Goal: Complete application form

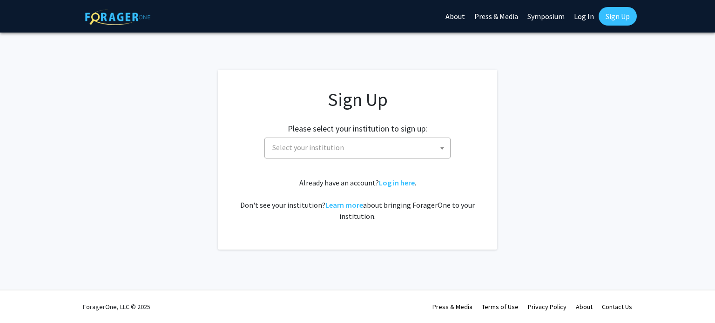
click at [315, 150] on span "Select your institution" at bounding box center [308, 147] width 72 height 9
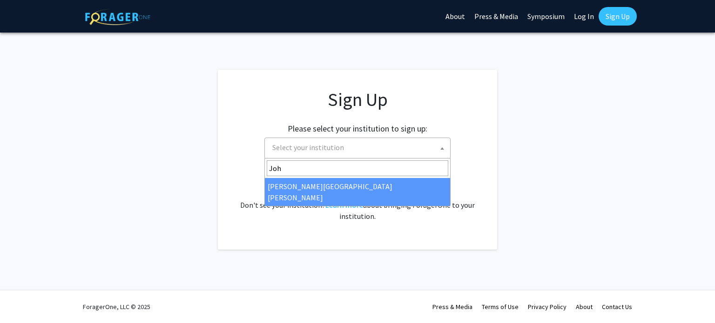
type input "Joh"
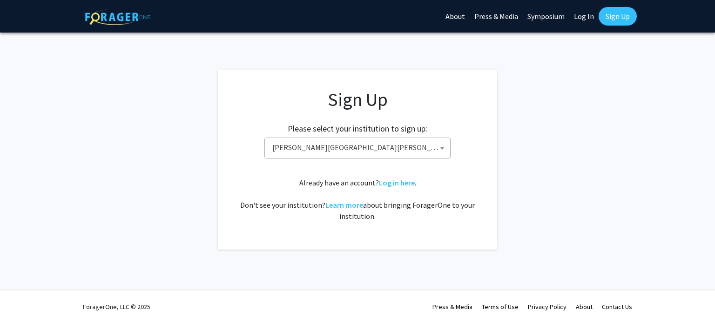
select select "1"
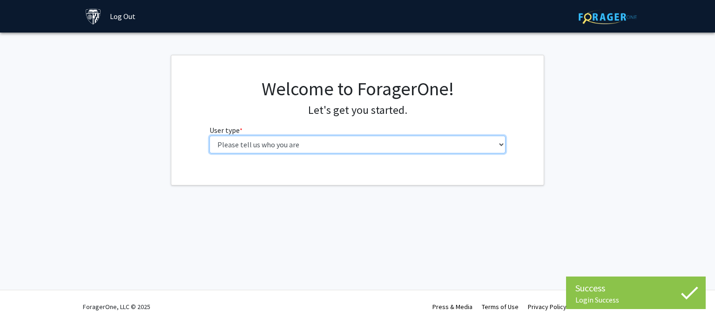
click at [376, 145] on select "Please tell us who you are Undergraduate Student Master's Student Doctoral Cand…" at bounding box center [357, 145] width 296 height 18
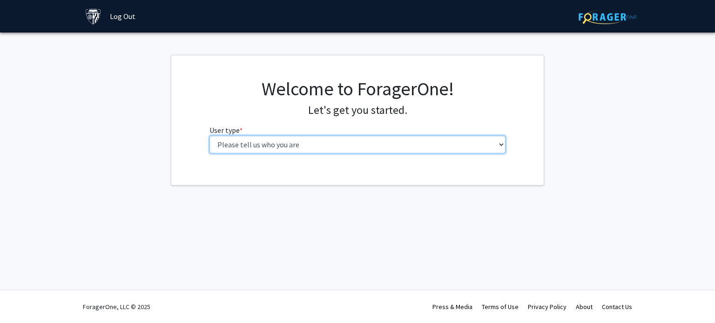
select select "2: masters"
click at [209, 136] on select "Please tell us who you are Undergraduate Student Master's Student Doctoral Cand…" at bounding box center [357, 145] width 296 height 18
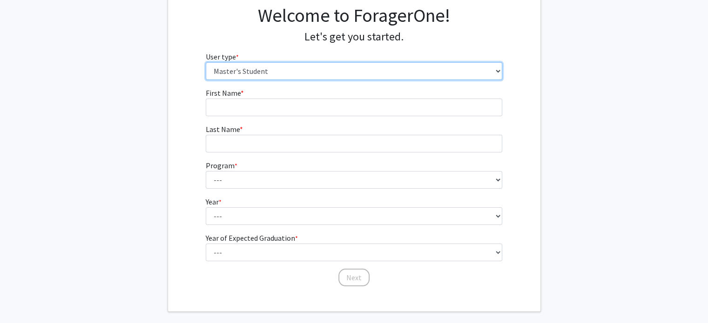
scroll to position [73, 0]
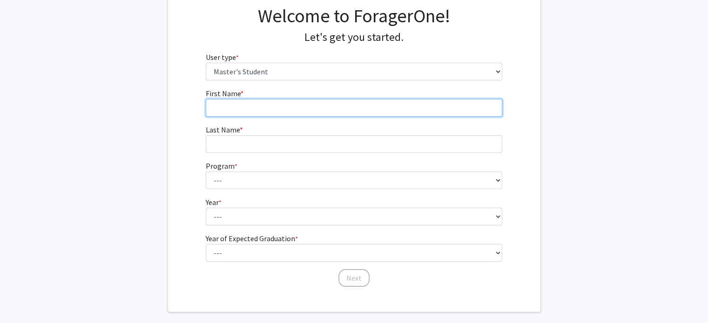
click at [270, 109] on input "First Name * required" at bounding box center [354, 108] width 296 height 18
type input "Raphael"
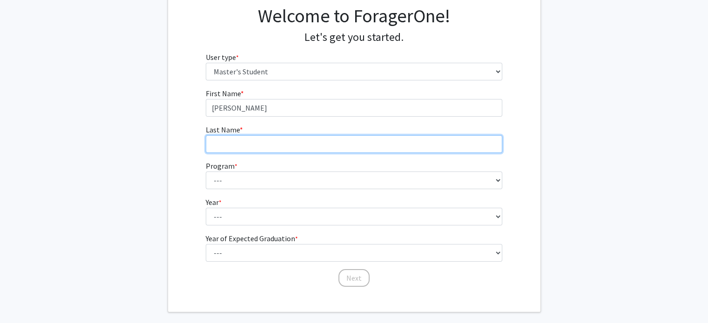
click at [221, 141] on input "Last Name * required" at bounding box center [354, 144] width 296 height 18
type input "Nunes da Silva"
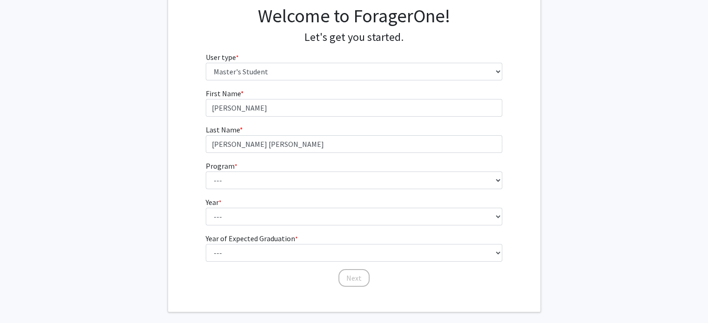
click at [169, 143] on div "First Name * required Raphael Last Name * required Nunes da Silva Program * req…" at bounding box center [354, 188] width 372 height 200
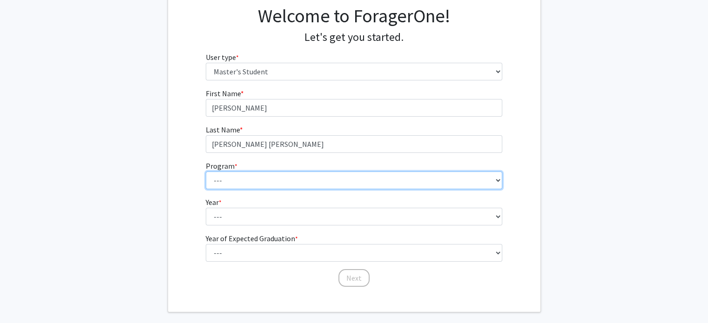
click at [224, 177] on select "--- Anatomy Education Applied and Computational Mathematics Applied Biomedical …" at bounding box center [354, 181] width 296 height 18
select select "23: 15"
click at [206, 172] on select "--- Anatomy Education Applied and Computational Mathematics Applied Biomedical …" at bounding box center [354, 181] width 296 height 18
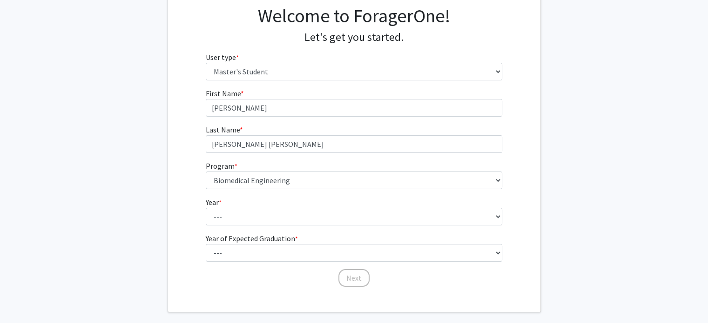
click at [179, 171] on div "First Name * required Raphael Last Name * required Nunes da Silva Program * req…" at bounding box center [354, 188] width 372 height 200
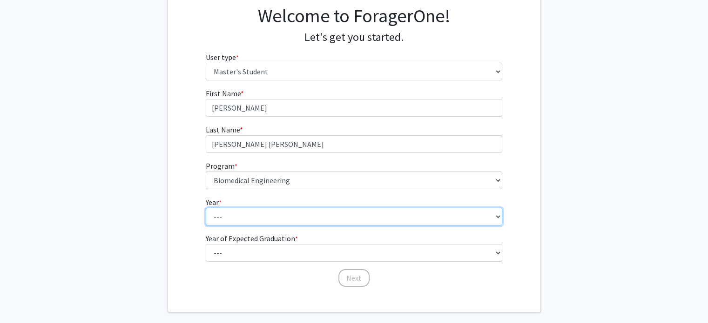
click at [243, 213] on select "--- First Year Second Year" at bounding box center [354, 217] width 296 height 18
select select "1: first_year"
click at [206, 208] on select "--- First Year Second Year" at bounding box center [354, 217] width 296 height 18
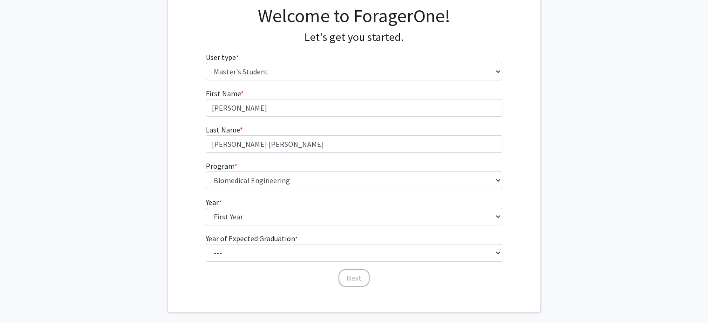
click at [195, 215] on div "First Name * required Raphael Last Name * required Nunes da Silva Program * req…" at bounding box center [354, 188] width 372 height 200
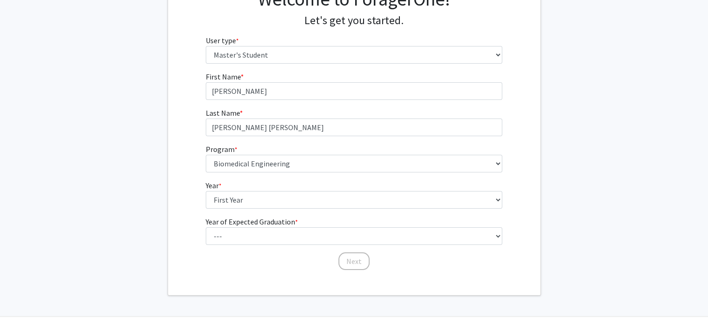
scroll to position [99, 0]
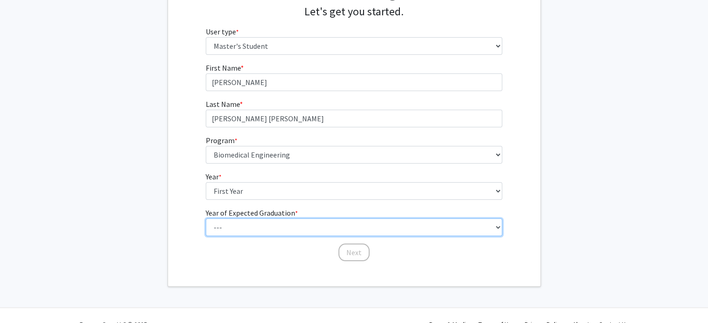
click at [229, 230] on select "--- 2025 2026 2027 2028 2029 2030 2031 2032 2033 2034" at bounding box center [354, 228] width 296 height 18
select select "2: 2026"
click at [206, 219] on select "--- 2025 2026 2027 2028 2029 2030 2031 2032 2033 2034" at bounding box center [354, 228] width 296 height 18
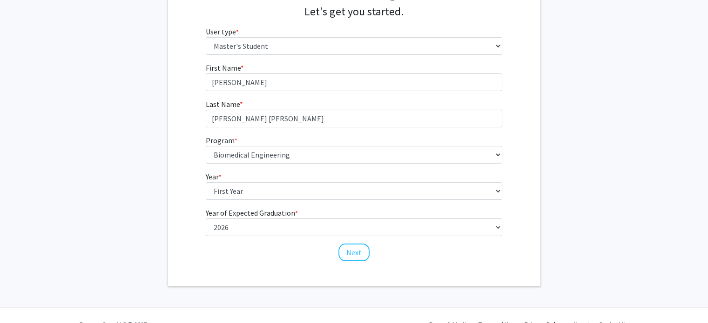
click at [183, 194] on div "First Name * required Raphael Last Name * required Nunes da Silva Program * req…" at bounding box center [354, 162] width 372 height 200
click at [346, 252] on button "Next" at bounding box center [353, 253] width 31 height 18
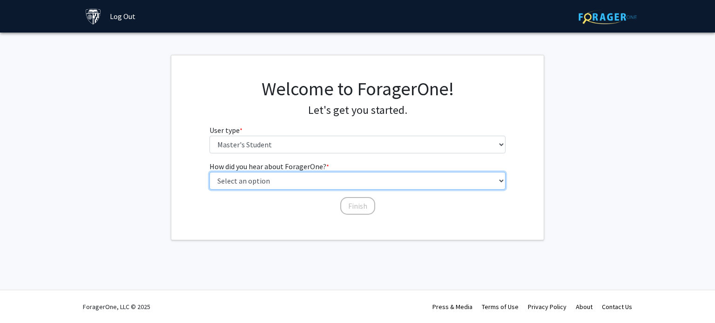
click at [249, 180] on select "Select an option Peer/student recommendation Faculty/staff recommendation Unive…" at bounding box center [357, 181] width 296 height 18
select select "3: university_website"
click at [209, 172] on select "Select an option Peer/student recommendation Faculty/staff recommendation Unive…" at bounding box center [357, 181] width 296 height 18
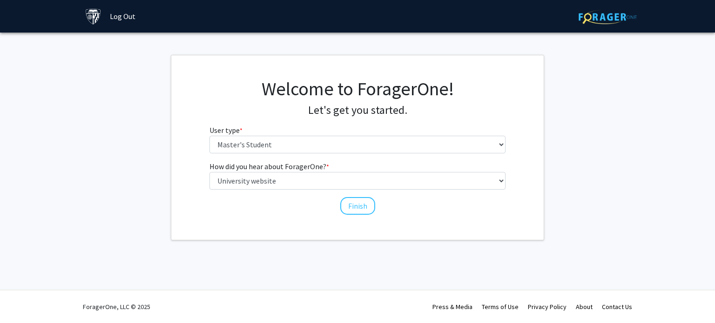
click at [244, 227] on div "Welcome to ForagerOne! Let's get you started. User type * required Please tell …" at bounding box center [357, 147] width 372 height 185
click at [356, 207] on button "Finish" at bounding box center [357, 206] width 35 height 18
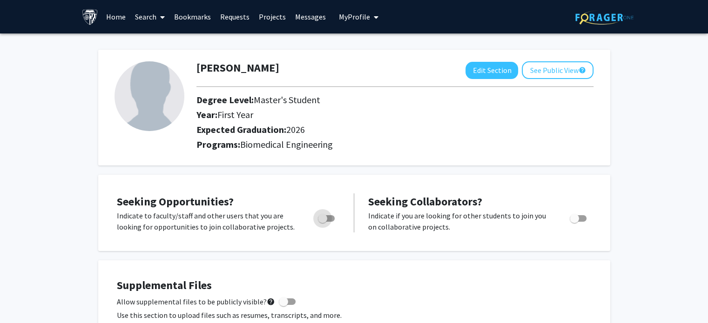
click at [325, 219] on span "Toggle" at bounding box center [322, 218] width 9 height 9
click at [322, 222] on input "Are you actively seeking opportunities?" at bounding box center [322, 222] width 0 height 0
checkbox input "true"
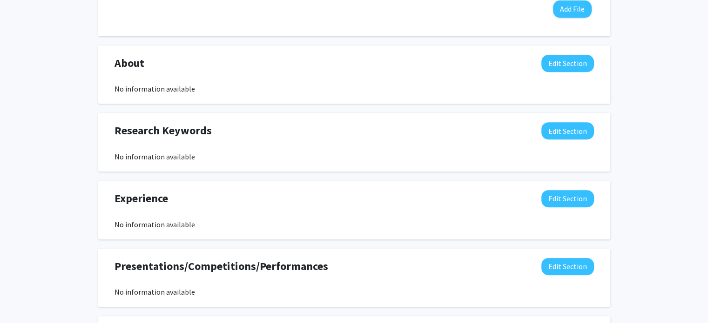
scroll to position [549, 0]
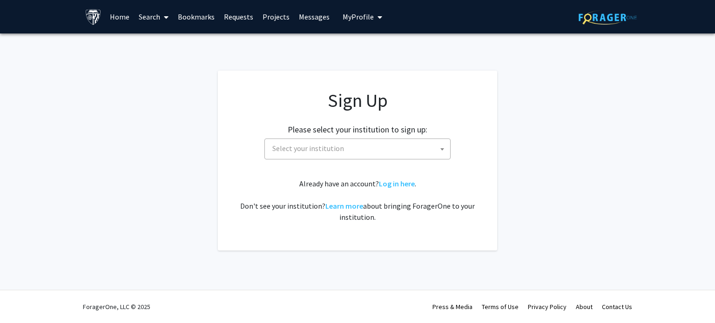
click at [396, 144] on span "Select your institution" at bounding box center [358, 148] width 181 height 19
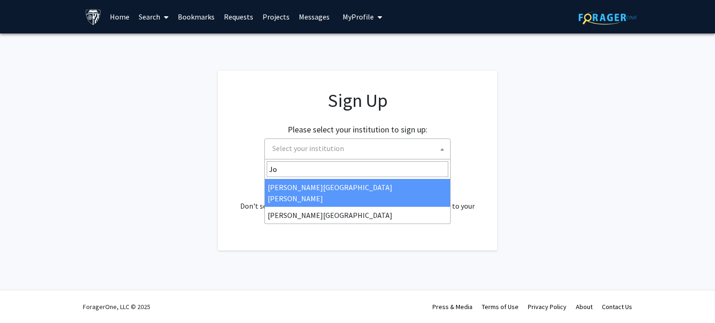
type input "Joh"
select select "1"
